Goal: Transaction & Acquisition: Purchase product/service

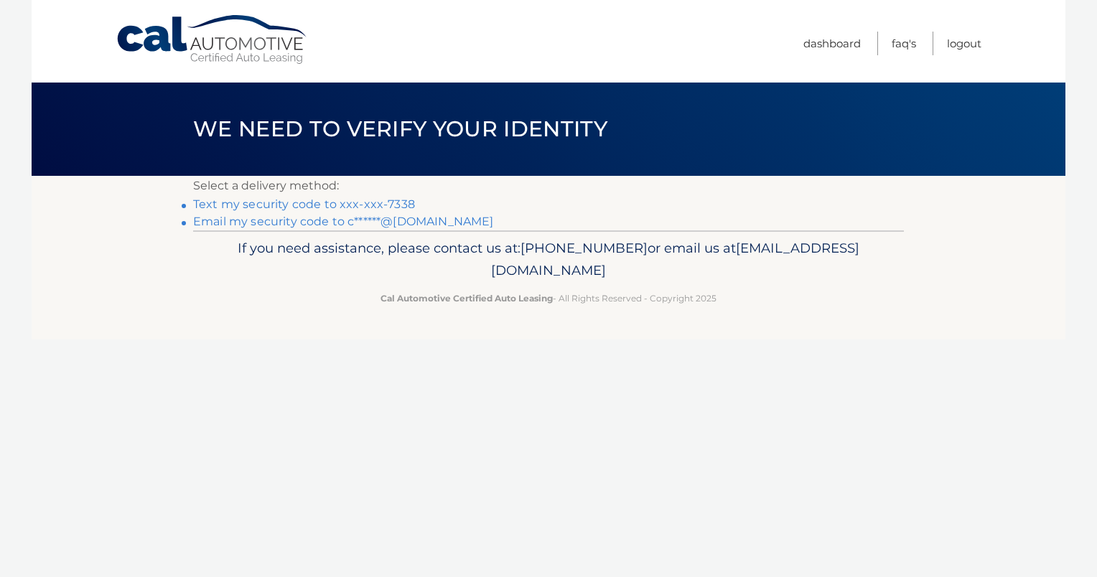
click at [298, 204] on link "Text my security code to xxx-xxx-7338" at bounding box center [304, 204] width 222 height 14
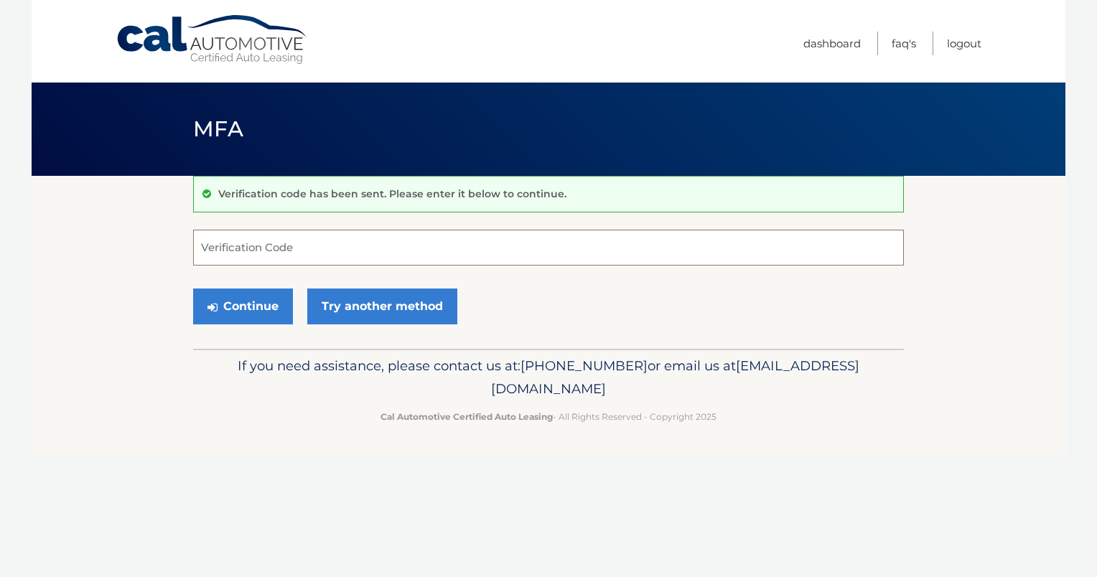
click at [305, 244] on input "Verification Code" at bounding box center [548, 248] width 711 height 36
type input "509943"
click at [221, 307] on button "Continue" at bounding box center [243, 307] width 100 height 36
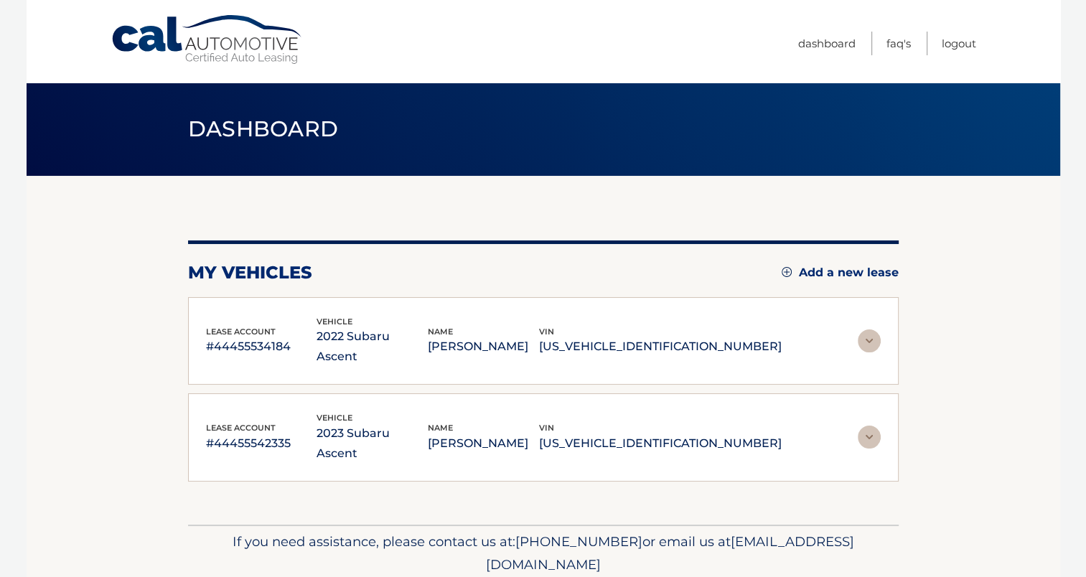
click at [869, 329] on img at bounding box center [869, 340] width 23 height 23
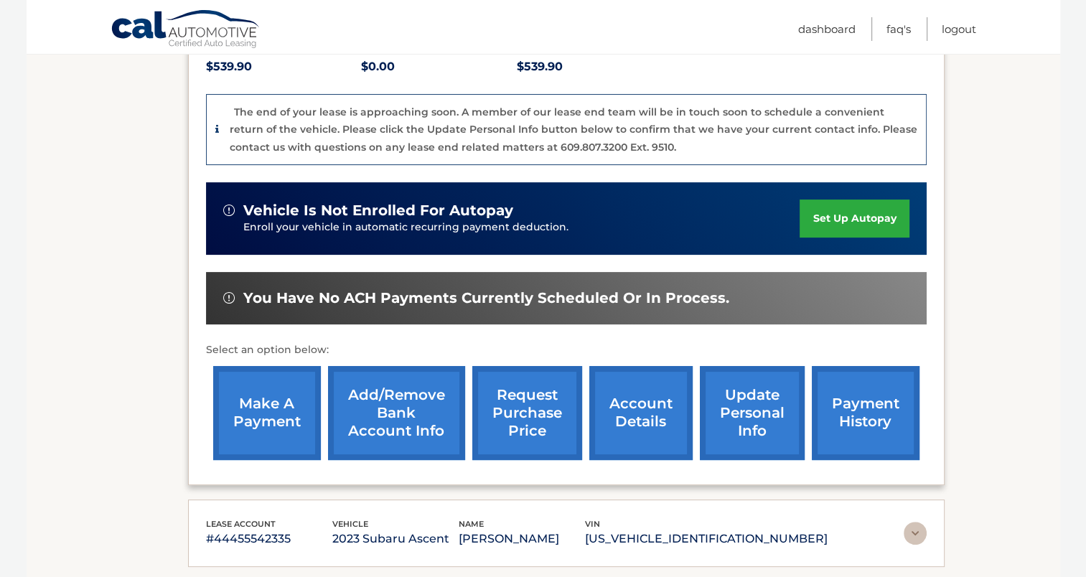
scroll to position [333, 0]
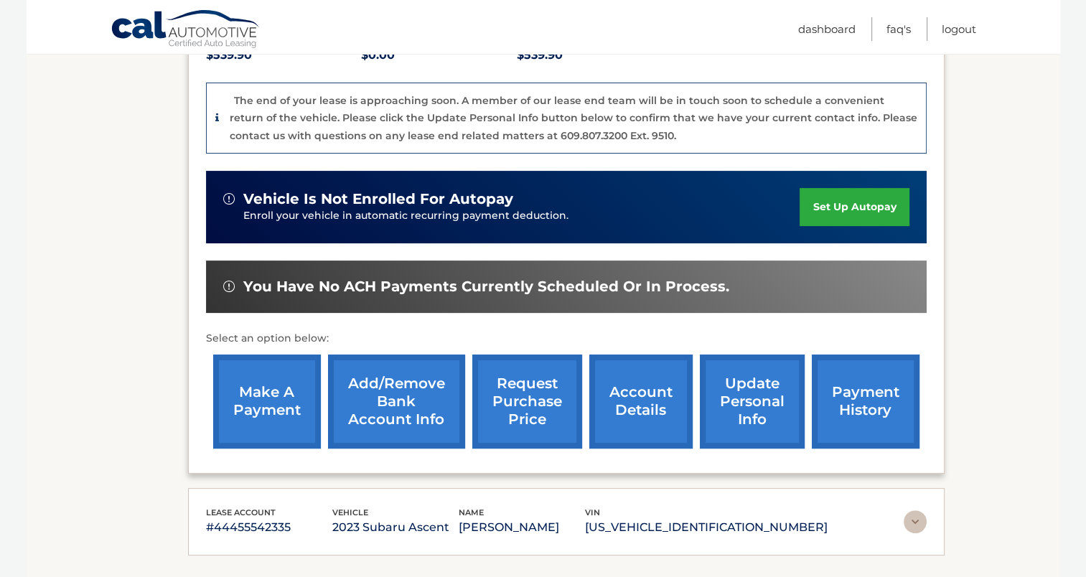
click at [270, 406] on link "make a payment" at bounding box center [267, 402] width 108 height 94
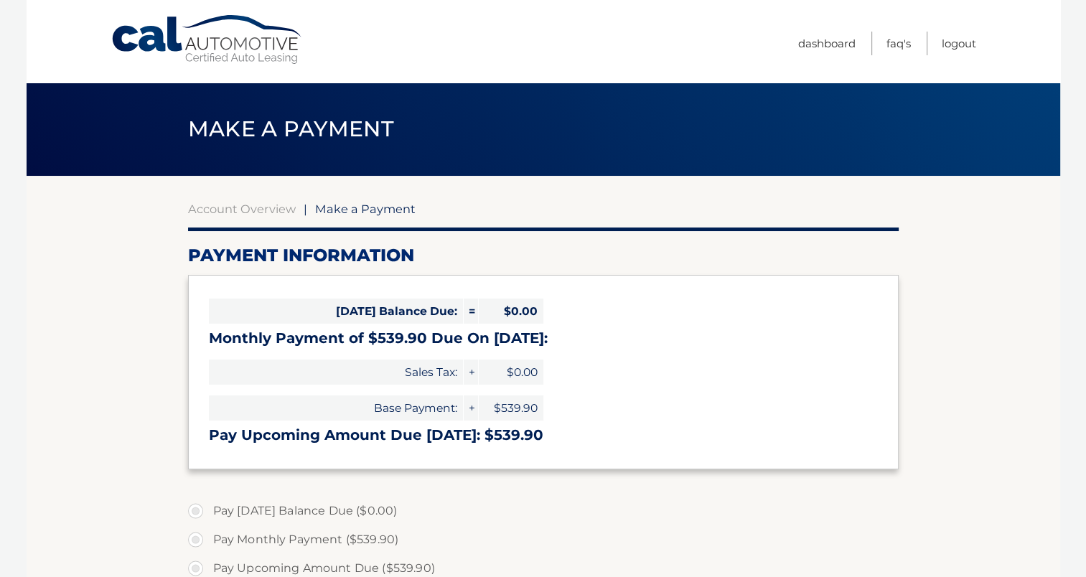
select select "YmM3ZmQ4OWItY2JkZC00ZjM2LTkwZmItNzFmMTk2MzgyNjcz"
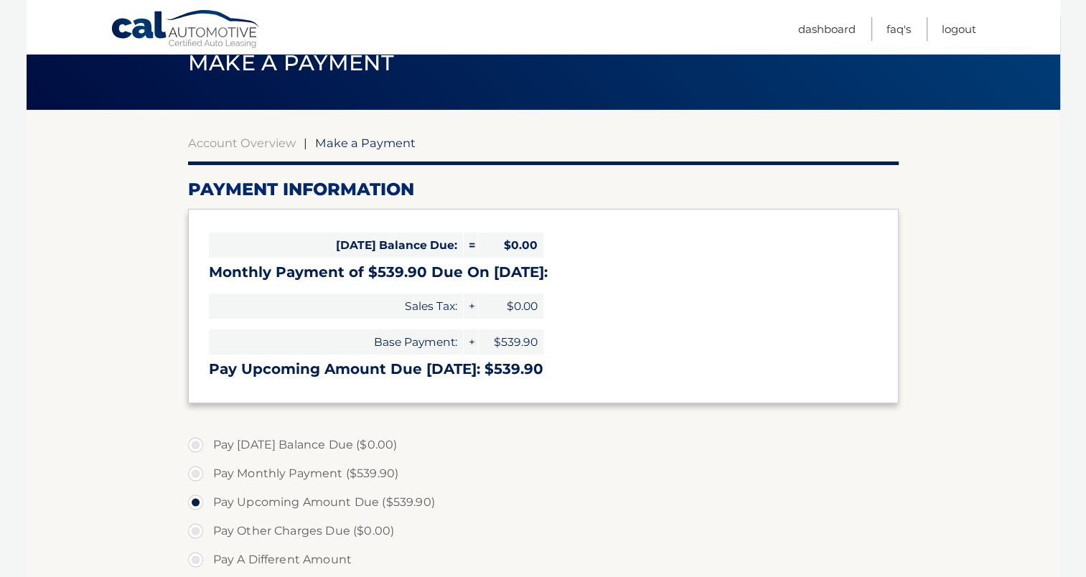
scroll to position [67, 0]
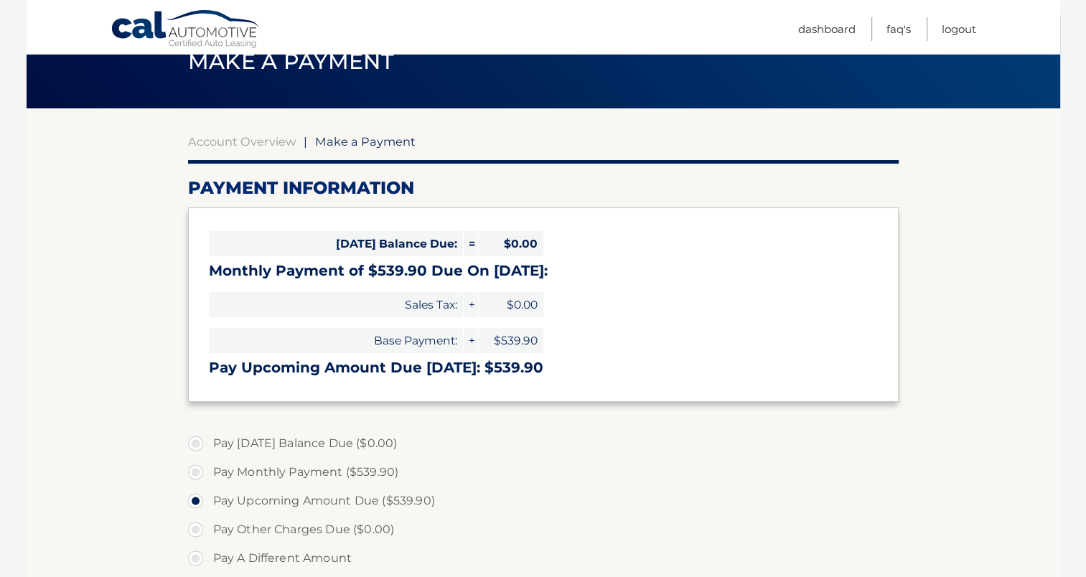
click at [193, 474] on label "Pay Monthly Payment ($539.90)" at bounding box center [543, 472] width 711 height 29
click at [194, 474] on input "Pay Monthly Payment ($539.90)" at bounding box center [201, 469] width 14 height 23
radio input "true"
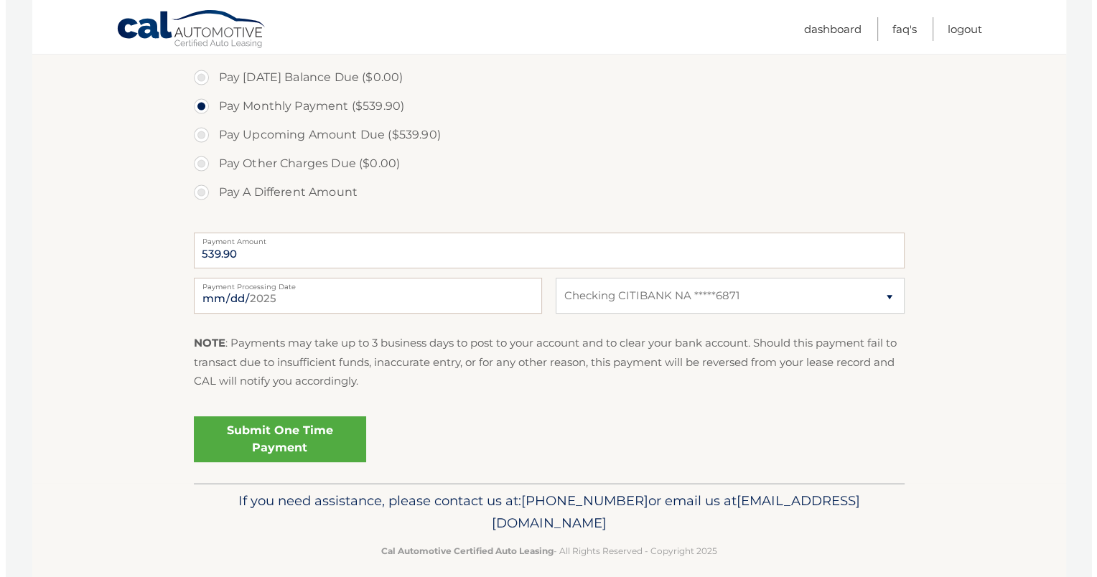
scroll to position [448, 0]
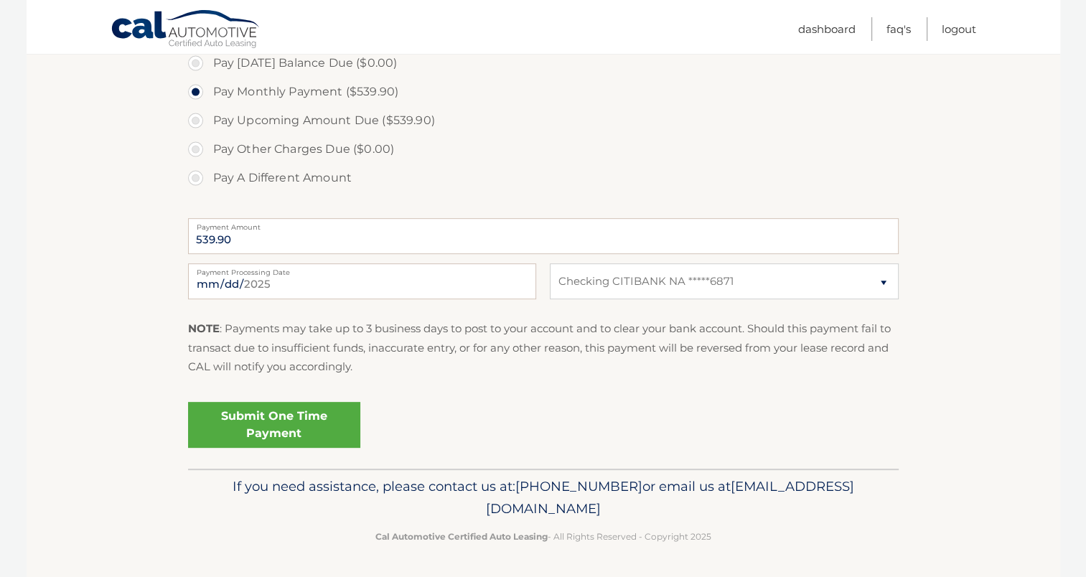
click at [292, 416] on link "Submit One Time Payment" at bounding box center [274, 425] width 172 height 46
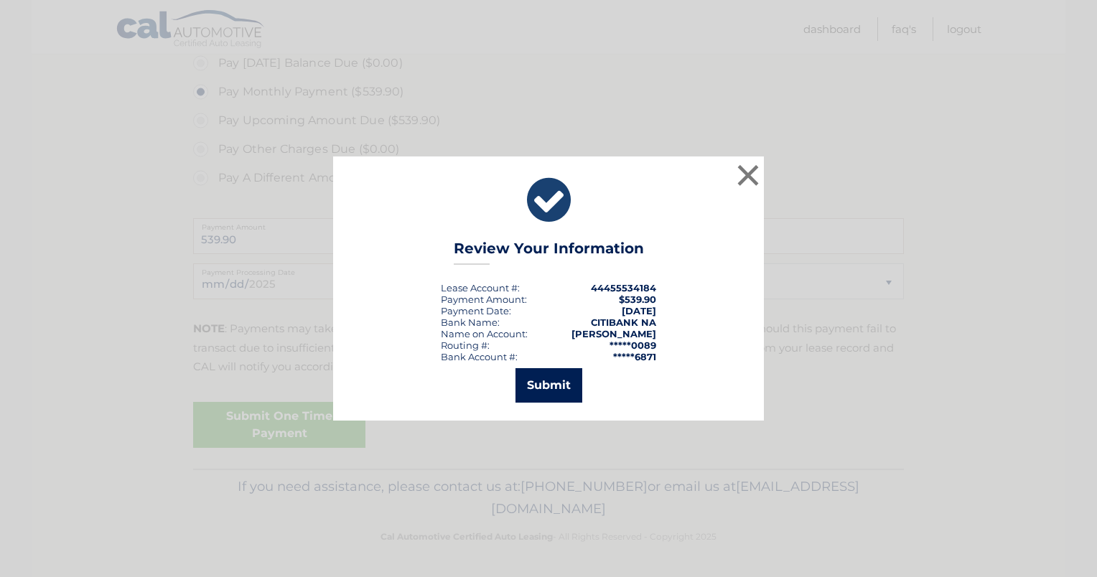
click at [534, 380] on button "Submit" at bounding box center [548, 385] width 67 height 34
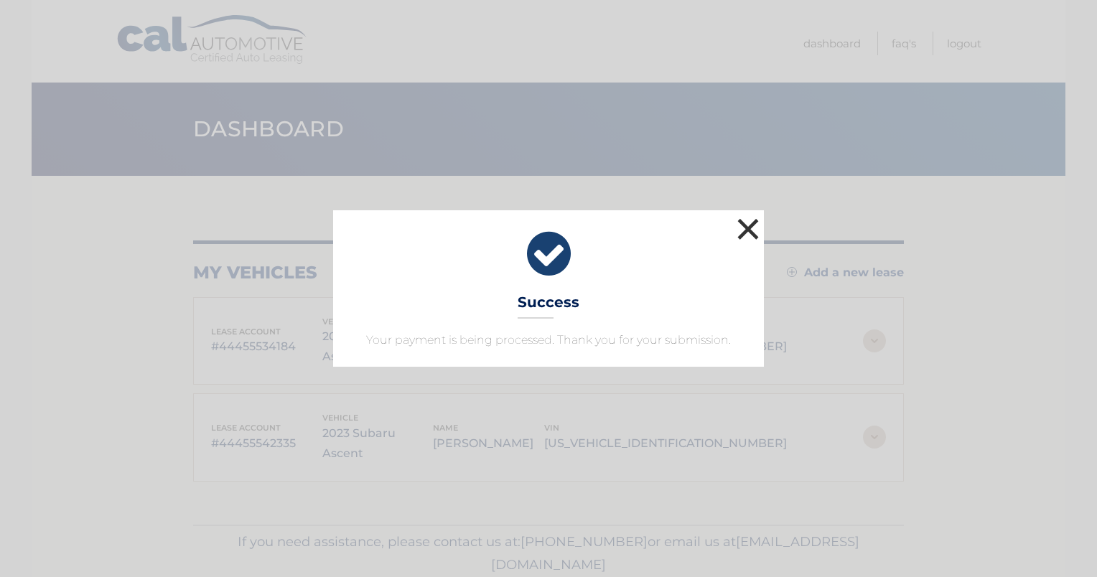
click at [747, 223] on button "×" at bounding box center [748, 229] width 29 height 29
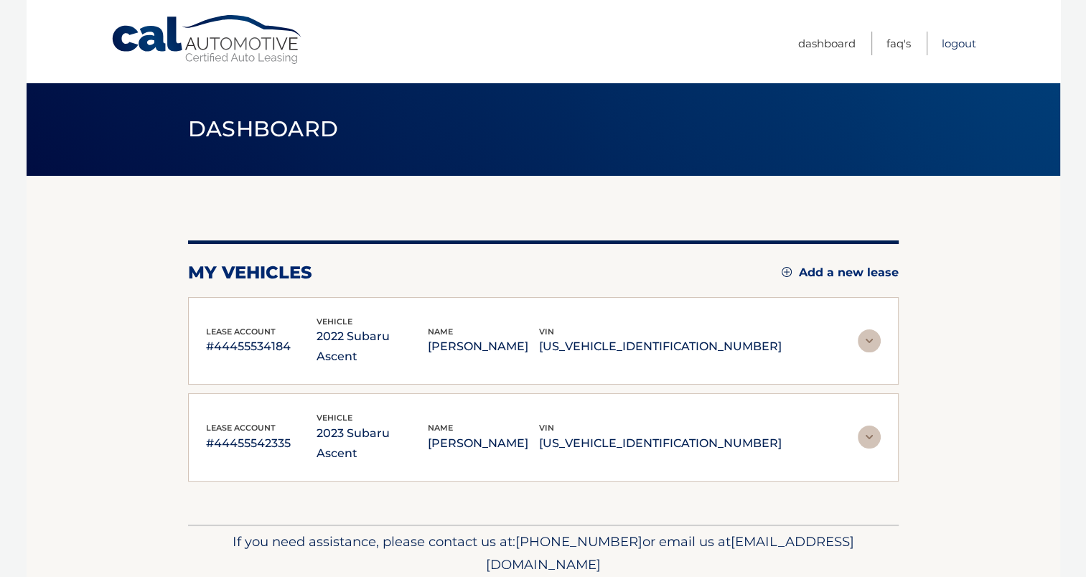
click at [950, 43] on link "Logout" at bounding box center [959, 44] width 34 height 24
